Goal: Complete application form: Complete application form

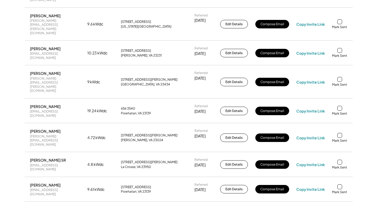
scroll to position [238, 0]
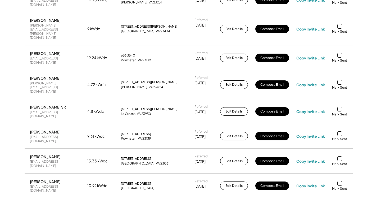
click at [339, 156] on div at bounding box center [340, 158] width 5 height 5
click at [340, 131] on div at bounding box center [340, 133] width 5 height 5
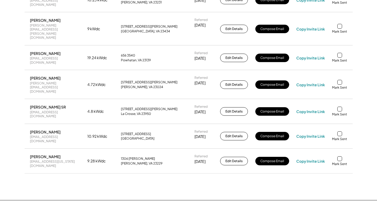
click at [340, 106] on div at bounding box center [340, 108] width 5 height 5
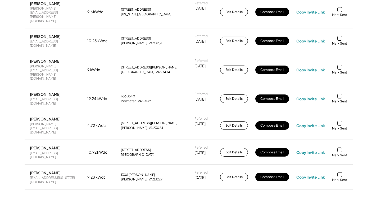
scroll to position [185, 0]
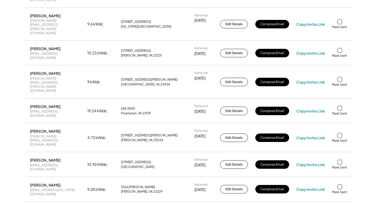
click at [340, 133] on div at bounding box center [340, 135] width 5 height 5
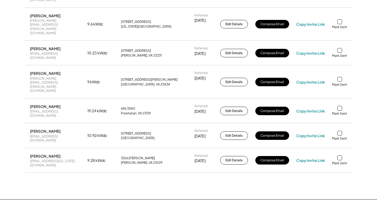
click at [339, 106] on div at bounding box center [340, 108] width 5 height 5
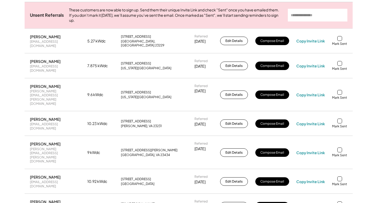
scroll to position [106, 0]
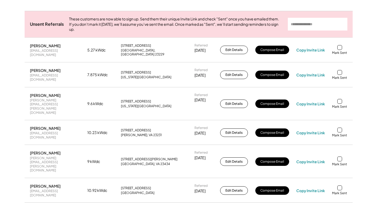
click at [340, 156] on div at bounding box center [340, 158] width 5 height 5
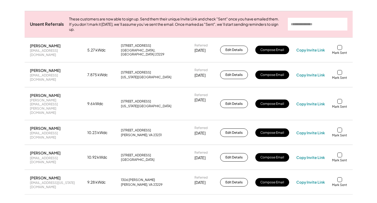
click at [341, 127] on div at bounding box center [340, 129] width 5 height 5
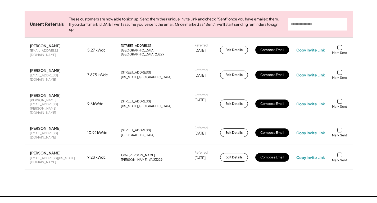
click at [340, 99] on div at bounding box center [340, 101] width 5 height 5
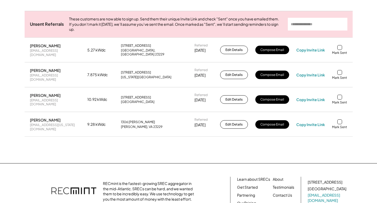
click at [339, 70] on div at bounding box center [340, 72] width 5 height 5
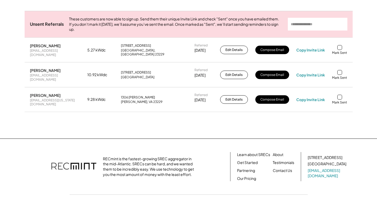
click at [340, 50] on div at bounding box center [340, 47] width 5 height 5
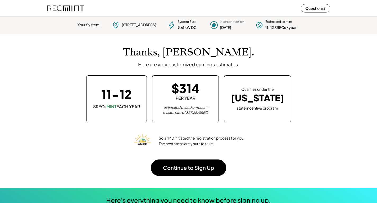
scroll to position [74, 148]
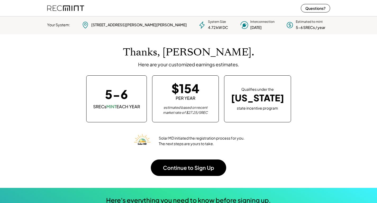
scroll to position [74, 148]
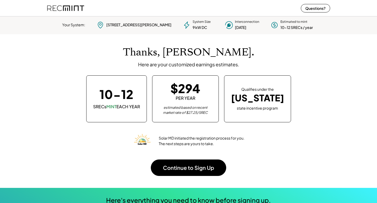
scroll to position [74, 148]
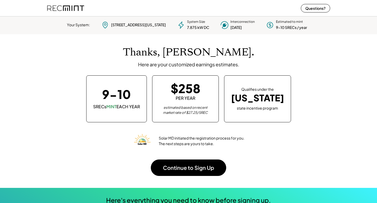
scroll to position [74, 148]
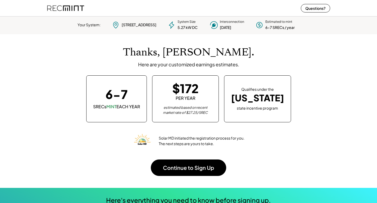
scroll to position [74, 148]
